Goal: Navigation & Orientation: Go to known website

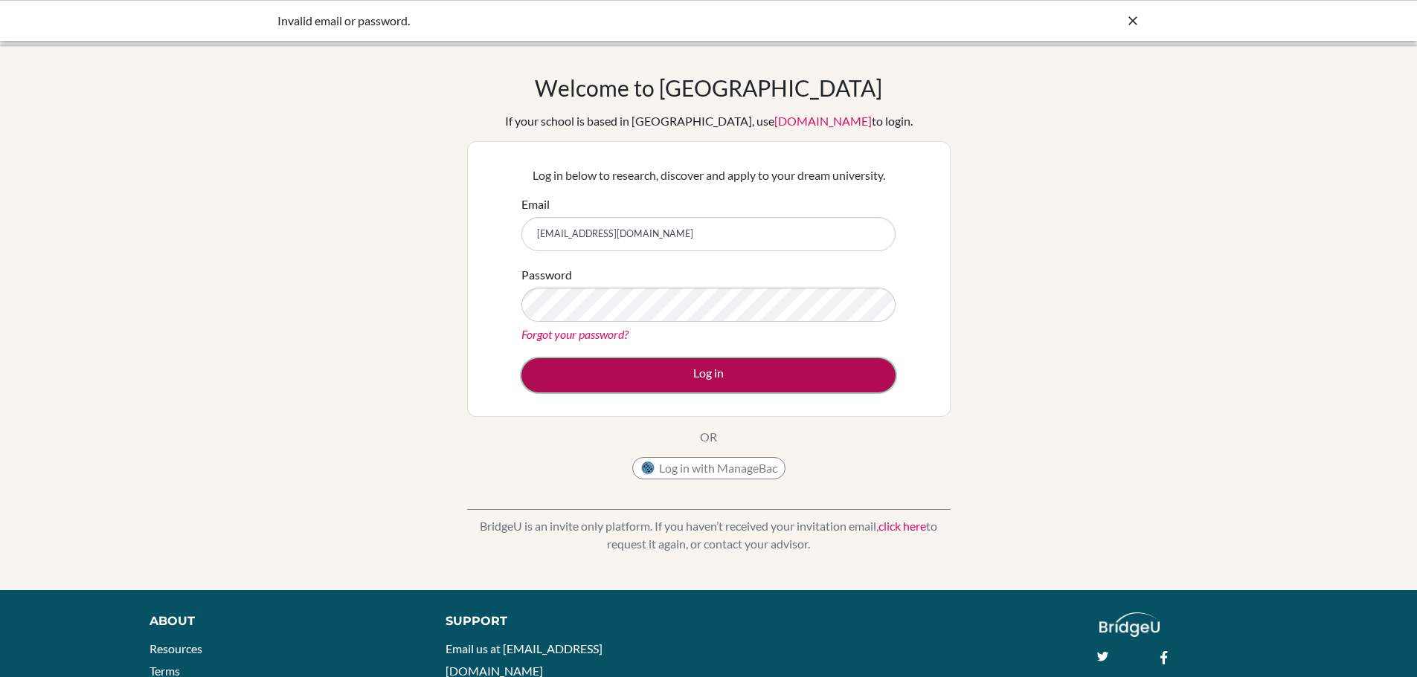
click at [819, 385] on button "Log in" at bounding box center [708, 375] width 374 height 34
click at [724, 390] on button "Log in" at bounding box center [708, 375] width 374 height 34
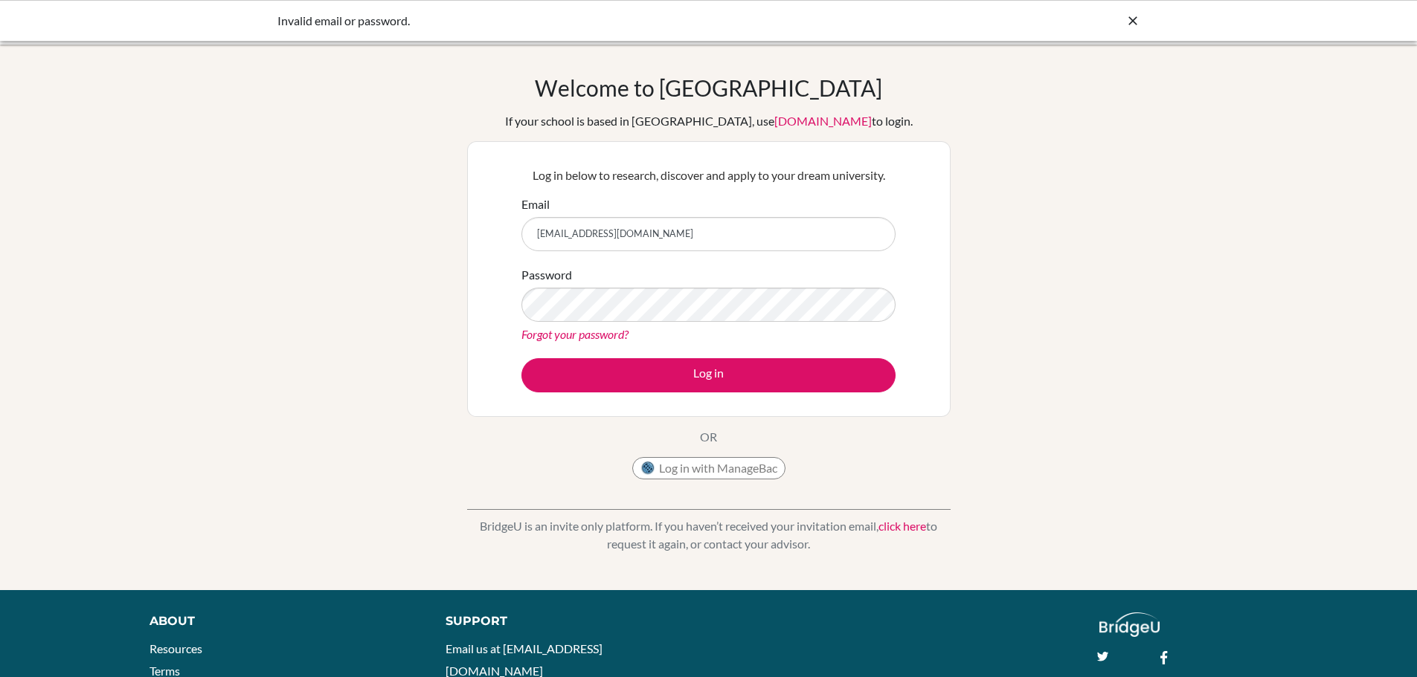
click at [1330, 674] on div "About Resources Terms Privacy Cookies Acknowledgements Support Email us at [EMA…" at bounding box center [708, 685] width 1417 height 144
click at [1061, 466] on div "Welcome to BridgeU If your school is based in China, use app.bridge-u.com.cn to…" at bounding box center [708, 317] width 1417 height 486
